Goal: Transaction & Acquisition: Obtain resource

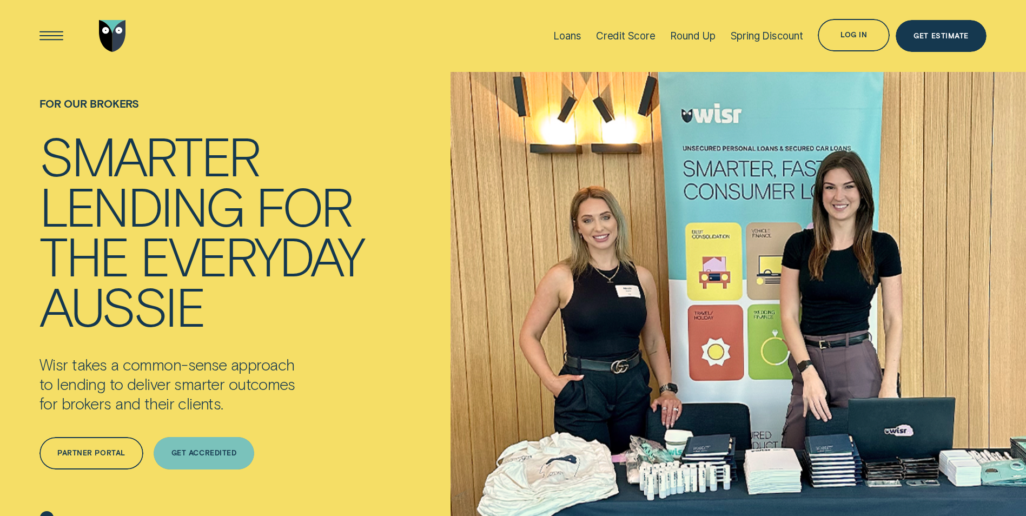
click at [224, 452] on div "Get Accredited" at bounding box center [203, 453] width 65 height 6
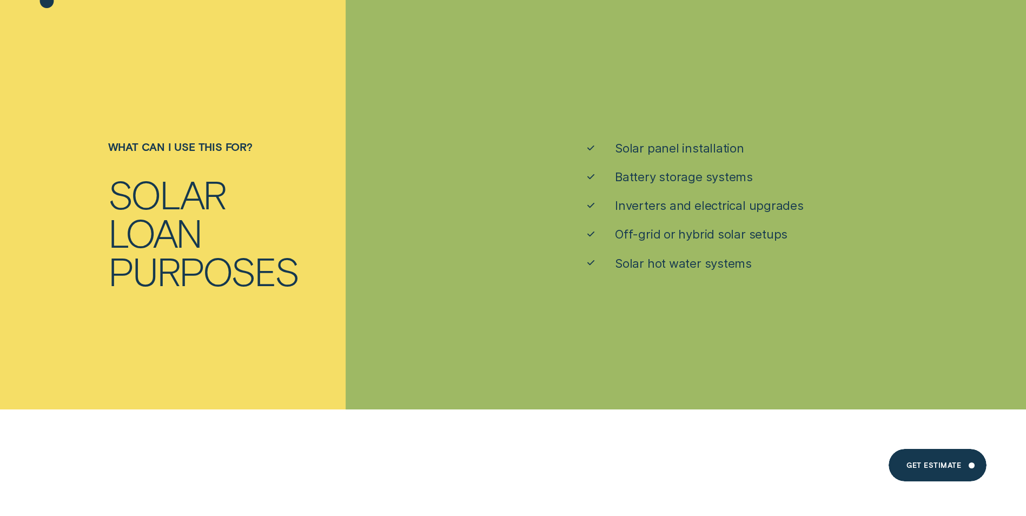
scroll to position [487, 0]
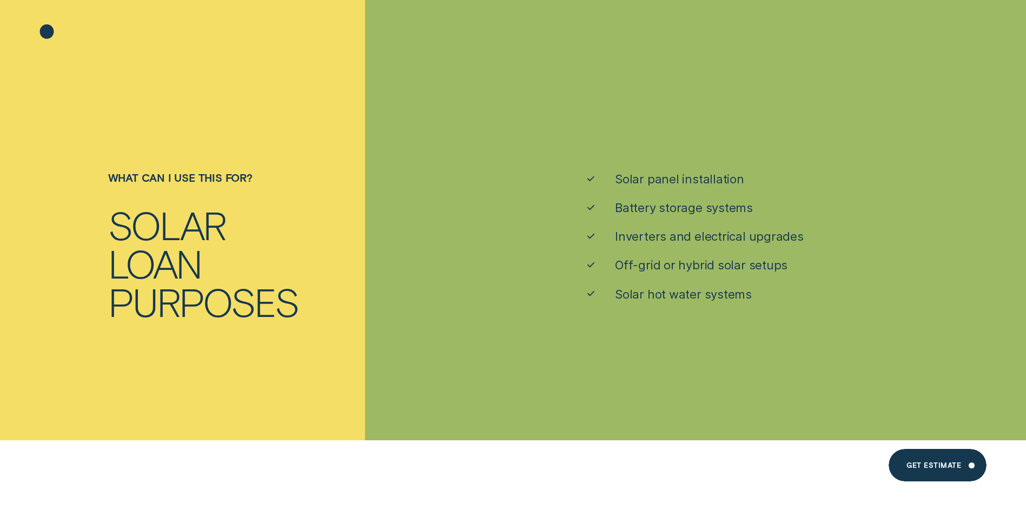
click at [292, 221] on div "Solar loan purposes" at bounding box center [273, 263] width 342 height 115
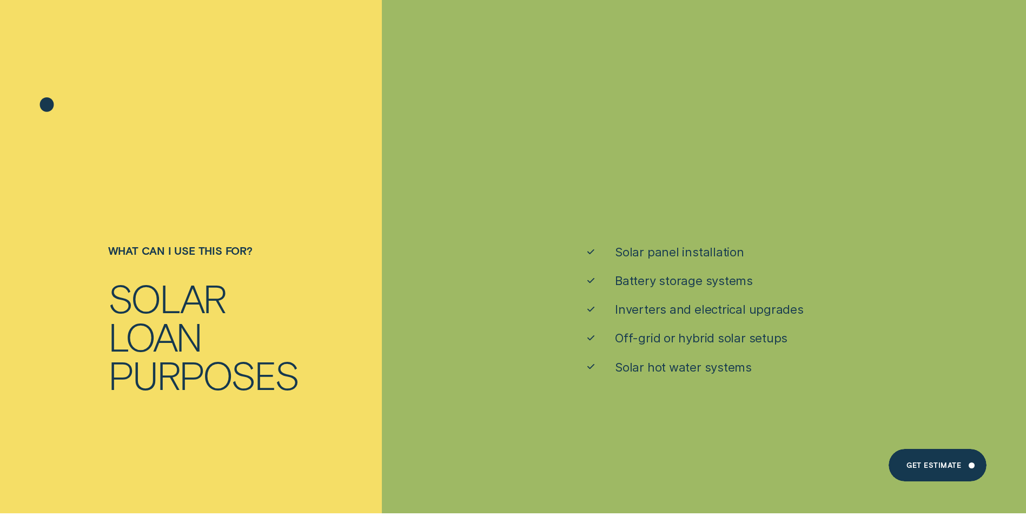
scroll to position [433, 0]
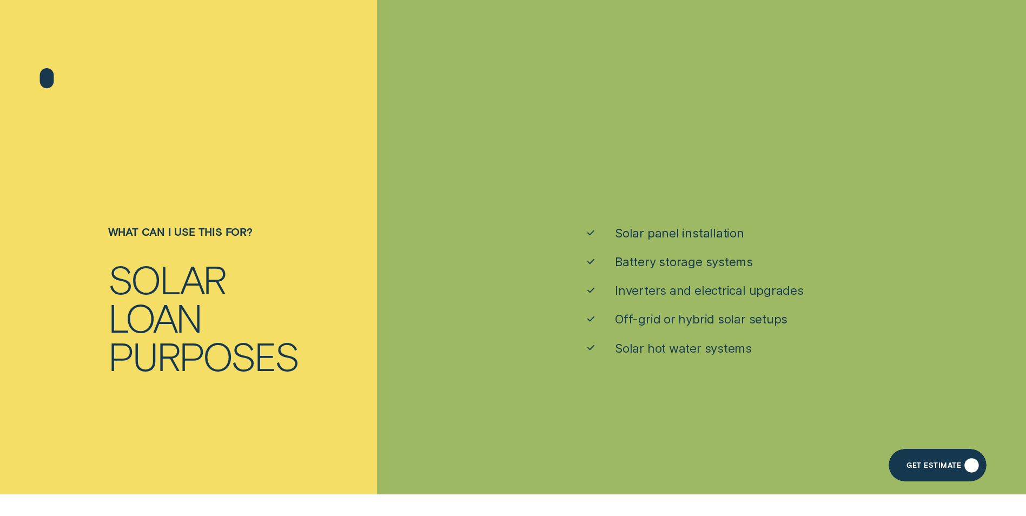
click at [943, 467] on div "Get Estimate" at bounding box center [934, 467] width 55 height 6
